Goal: Transaction & Acquisition: Purchase product/service

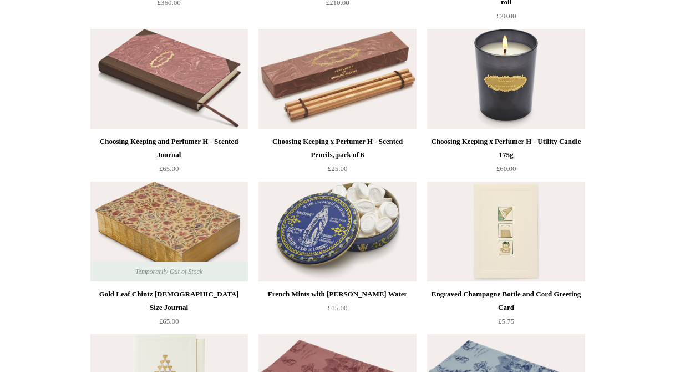
scroll to position [1286, 0]
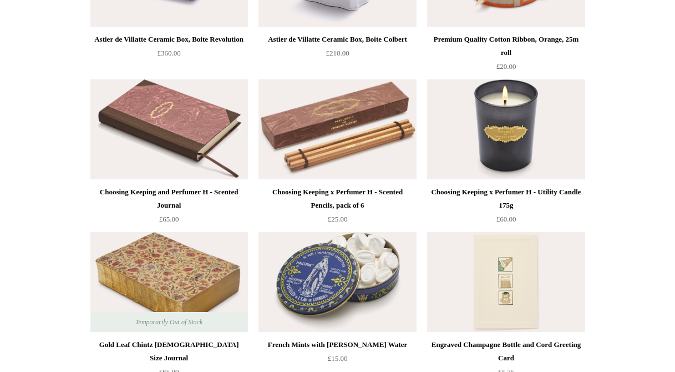
click at [365, 113] on img at bounding box center [338, 129] width 158 height 100
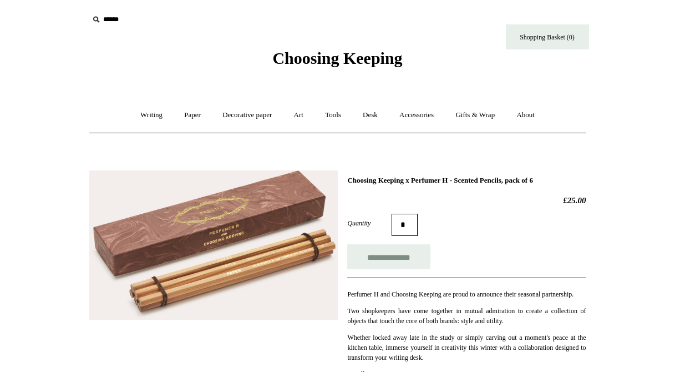
scroll to position [97, 0]
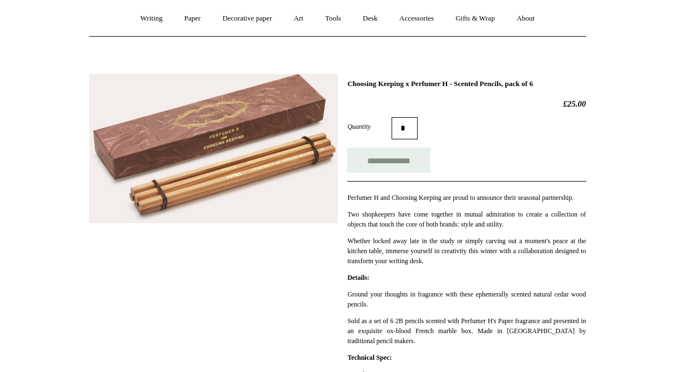
click at [266, 168] on img at bounding box center [213, 148] width 249 height 149
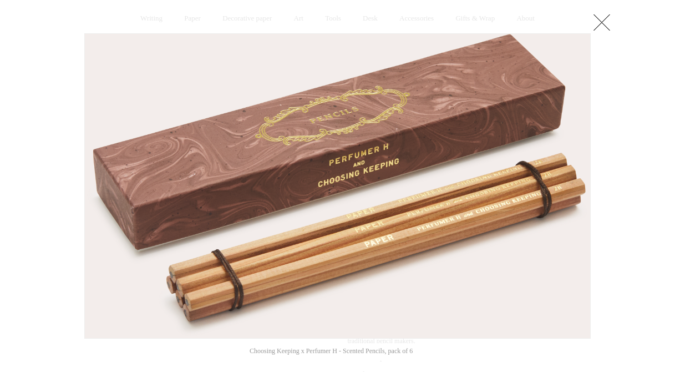
click at [606, 24] on link at bounding box center [602, 22] width 22 height 22
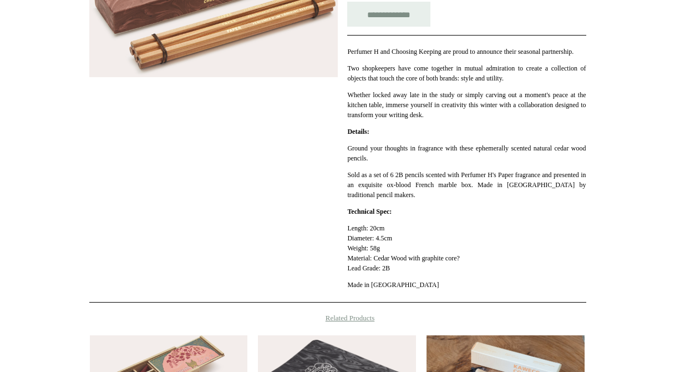
scroll to position [95, 0]
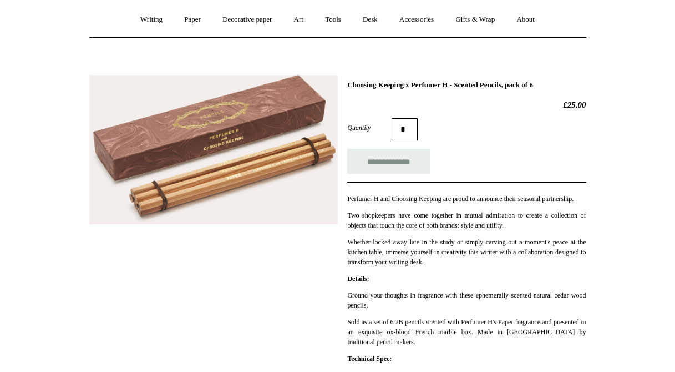
click at [275, 134] on img at bounding box center [213, 149] width 249 height 149
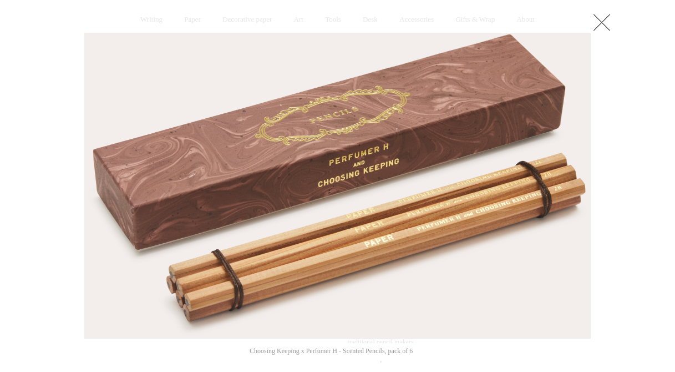
click at [633, 149] on div at bounding box center [337, 360] width 675 height 910
